Goal: Information Seeking & Learning: Learn about a topic

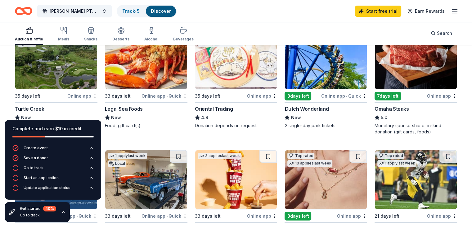
scroll to position [88, 0]
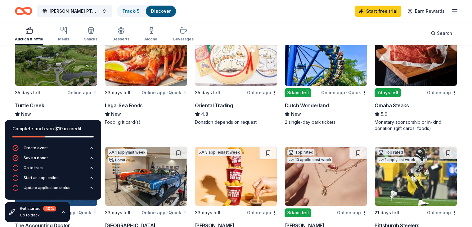
click at [64, 210] on icon "button" at bounding box center [63, 211] width 5 height 5
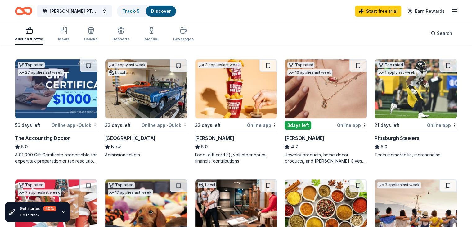
scroll to position [176, 0]
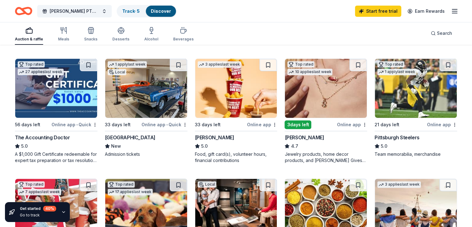
click at [300, 101] on img at bounding box center [326, 88] width 82 height 59
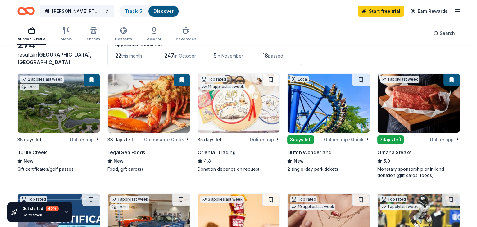
scroll to position [0, 0]
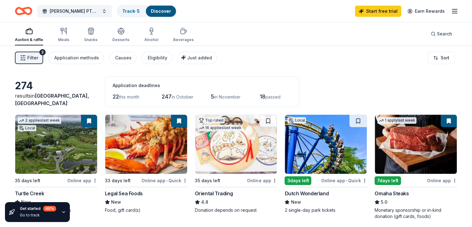
click at [33, 31] on icon "button" at bounding box center [28, 30] width 7 height 7
click at [38, 57] on span "Filter" at bounding box center [32, 57] width 11 height 7
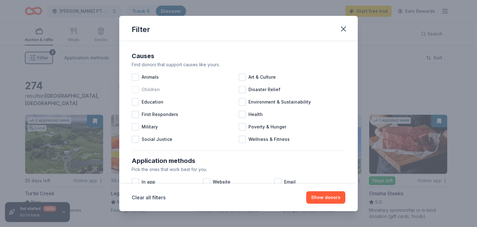
click at [136, 91] on div at bounding box center [135, 89] width 7 height 7
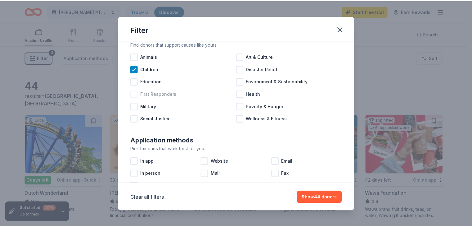
scroll to position [21, 0]
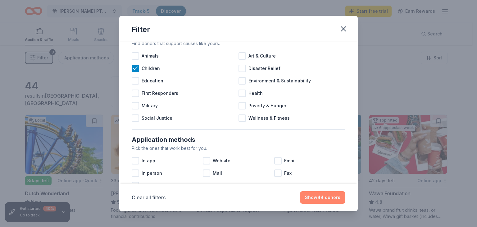
click at [317, 199] on button "Show 44 donors" at bounding box center [322, 197] width 45 height 12
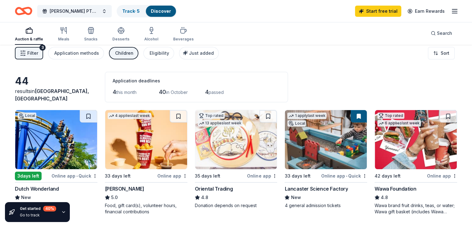
scroll to position [0, 0]
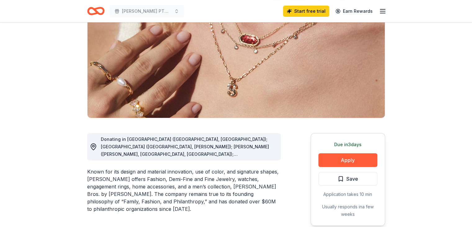
scroll to position [72, 0]
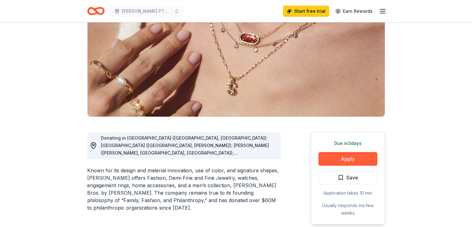
click at [267, 152] on span "Donating in [GEOGRAPHIC_DATA] ([GEOGRAPHIC_DATA], [GEOGRAPHIC_DATA]); [GEOGRAPH…" at bounding box center [185, 216] width 168 height 162
click at [94, 146] on icon at bounding box center [93, 145] width 7 height 7
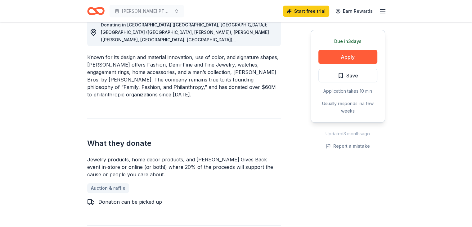
scroll to position [185, 0]
click at [90, 147] on h2 "What they donate" at bounding box center [184, 143] width 194 height 10
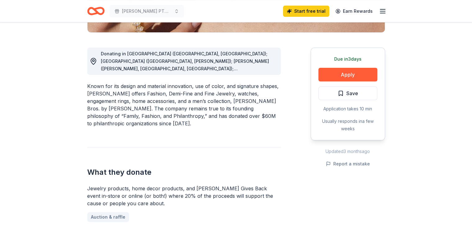
scroll to position [154, 0]
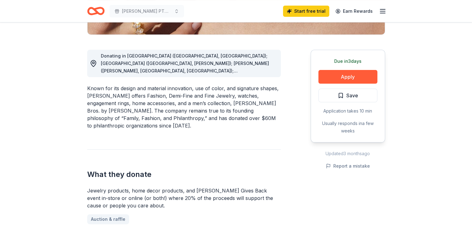
click at [264, 71] on span "Donating in [GEOGRAPHIC_DATA] ([GEOGRAPHIC_DATA], [GEOGRAPHIC_DATA]); [GEOGRAPH…" at bounding box center [185, 134] width 168 height 162
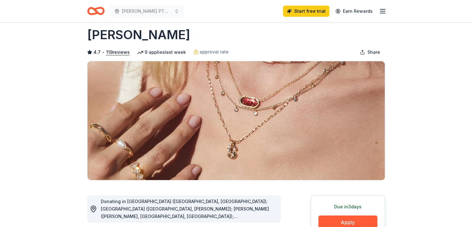
scroll to position [0, 0]
